Goal: Information Seeking & Learning: Learn about a topic

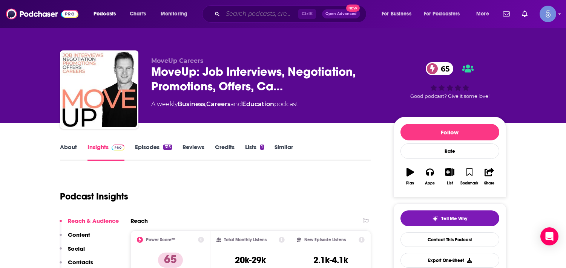
click at [237, 14] on input "Search podcasts, credits, & more..." at bounding box center [260, 14] width 75 height 12
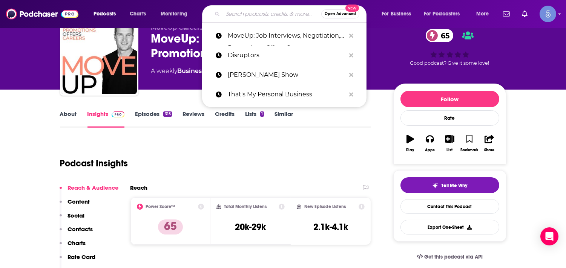
paste input "The Entrepreneur DNA"
type input "The Entrepreneur DNA"
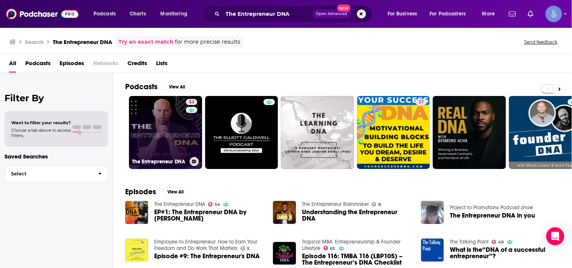
click at [138, 126] on link "54 The Entrepreneur DNA" at bounding box center [165, 132] width 73 height 73
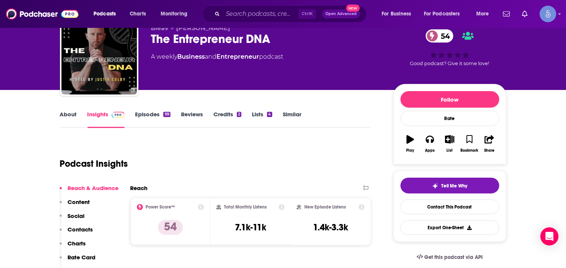
scroll to position [33, 0]
